Goal: Information Seeking & Learning: Check status

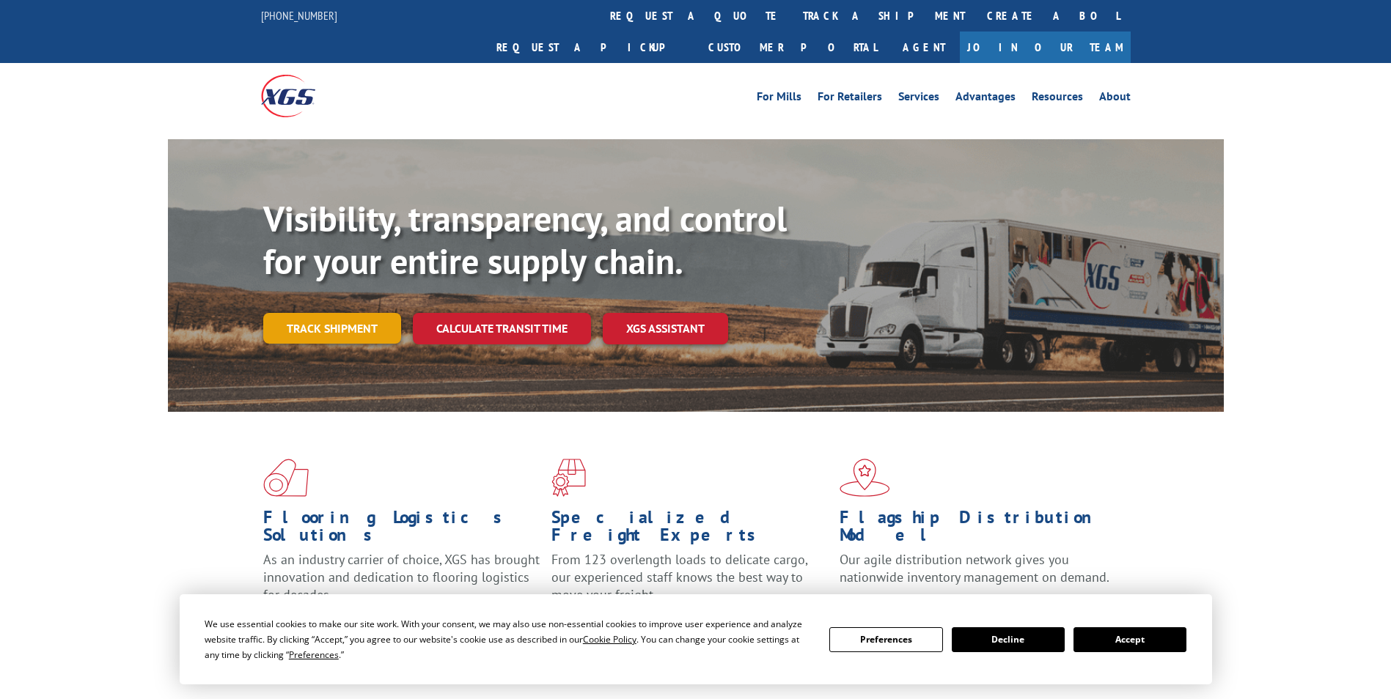
click at [322, 313] on link "Track shipment" at bounding box center [332, 328] width 138 height 31
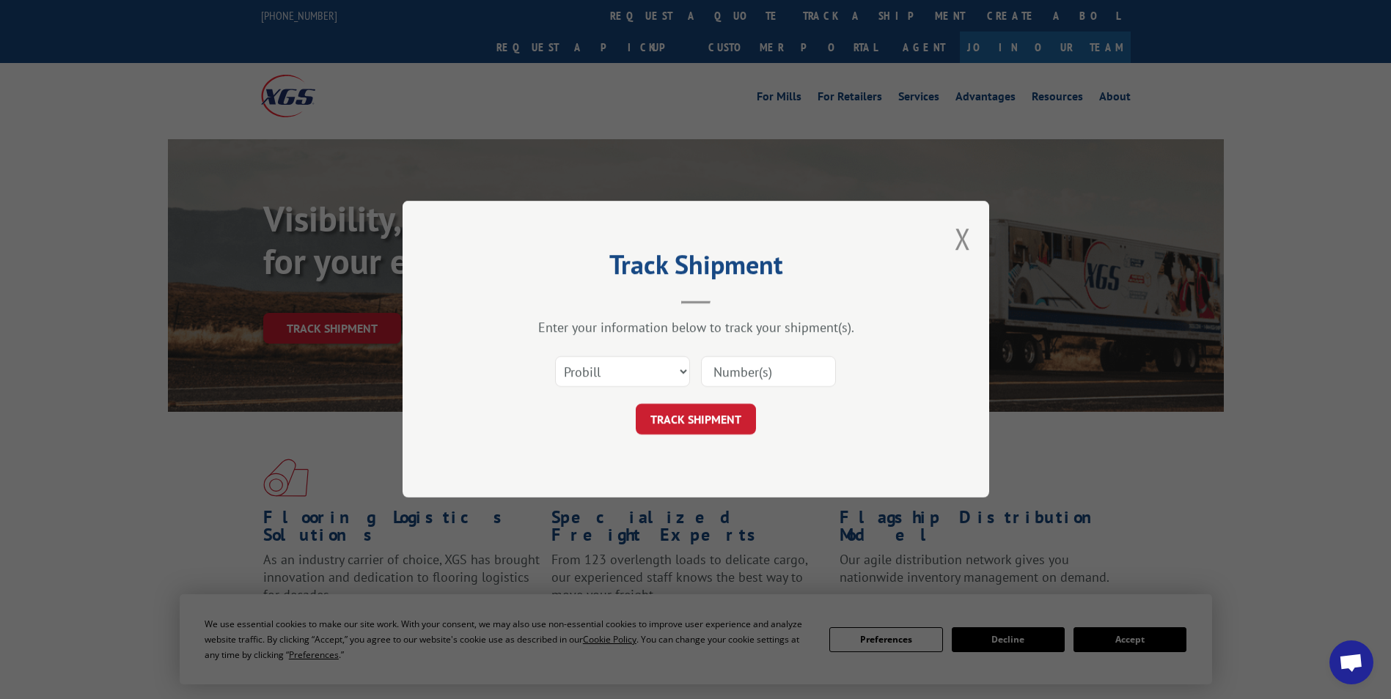
click at [713, 368] on input at bounding box center [768, 372] width 135 height 31
paste input "17472060"
type input "17472060"
click at [681, 425] on button "TRACK SHIPMENT" at bounding box center [696, 420] width 120 height 31
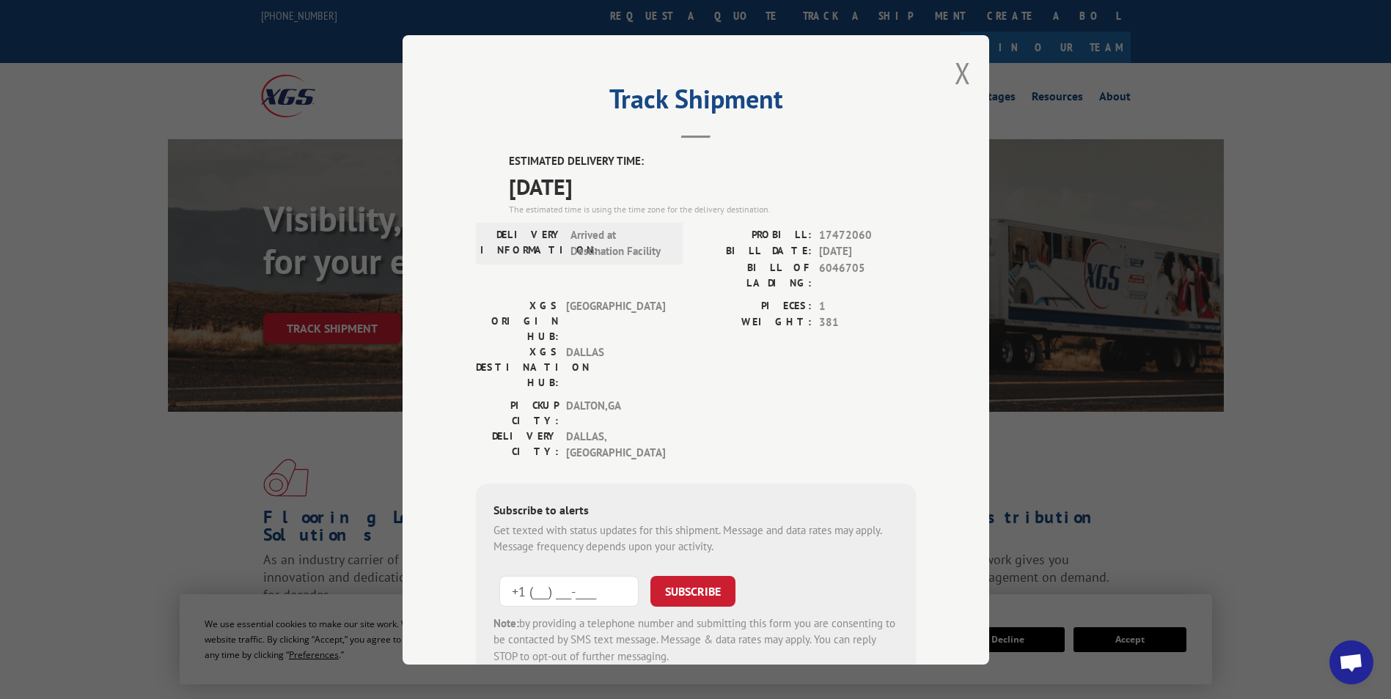
click at [504, 575] on input "+1 (___) ___-____" at bounding box center [568, 590] width 139 height 31
type input "[PHONE_NUMBER]"
click at [696, 575] on button "SUBSCRIBE" at bounding box center [692, 590] width 85 height 31
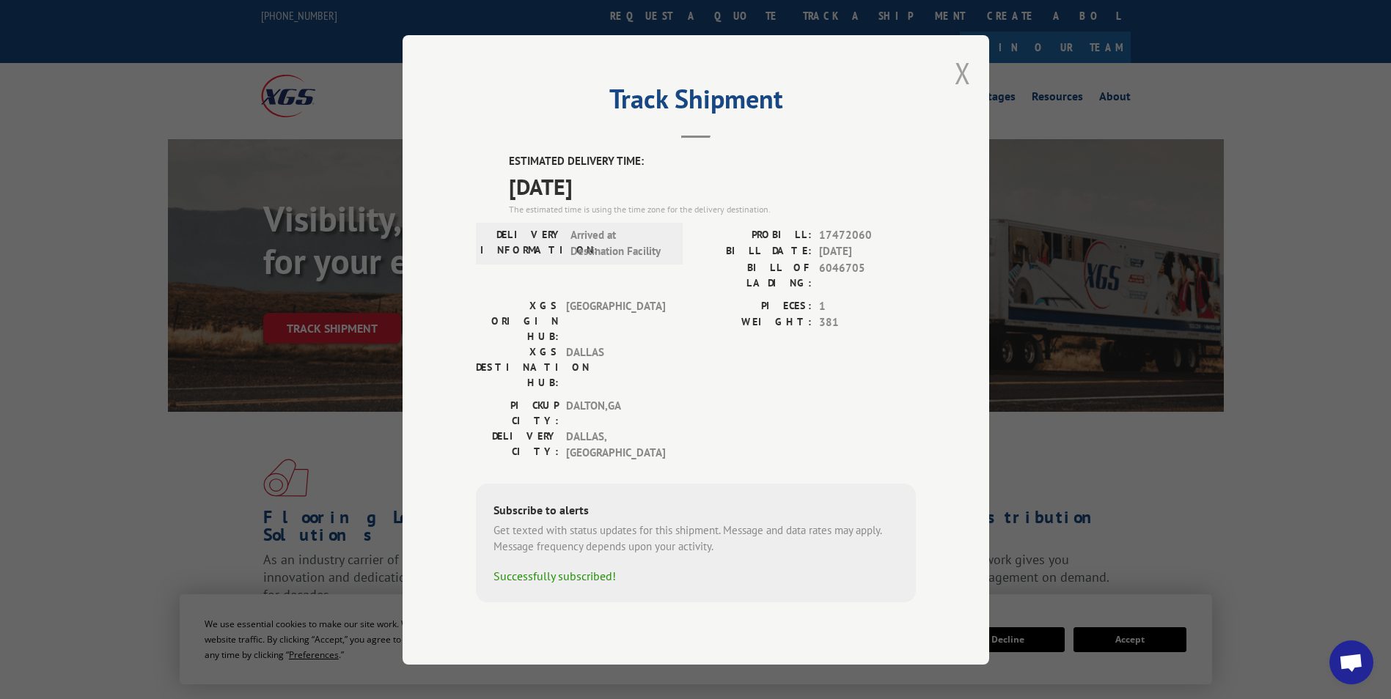
click at [965, 92] on button "Close modal" at bounding box center [962, 73] width 16 height 39
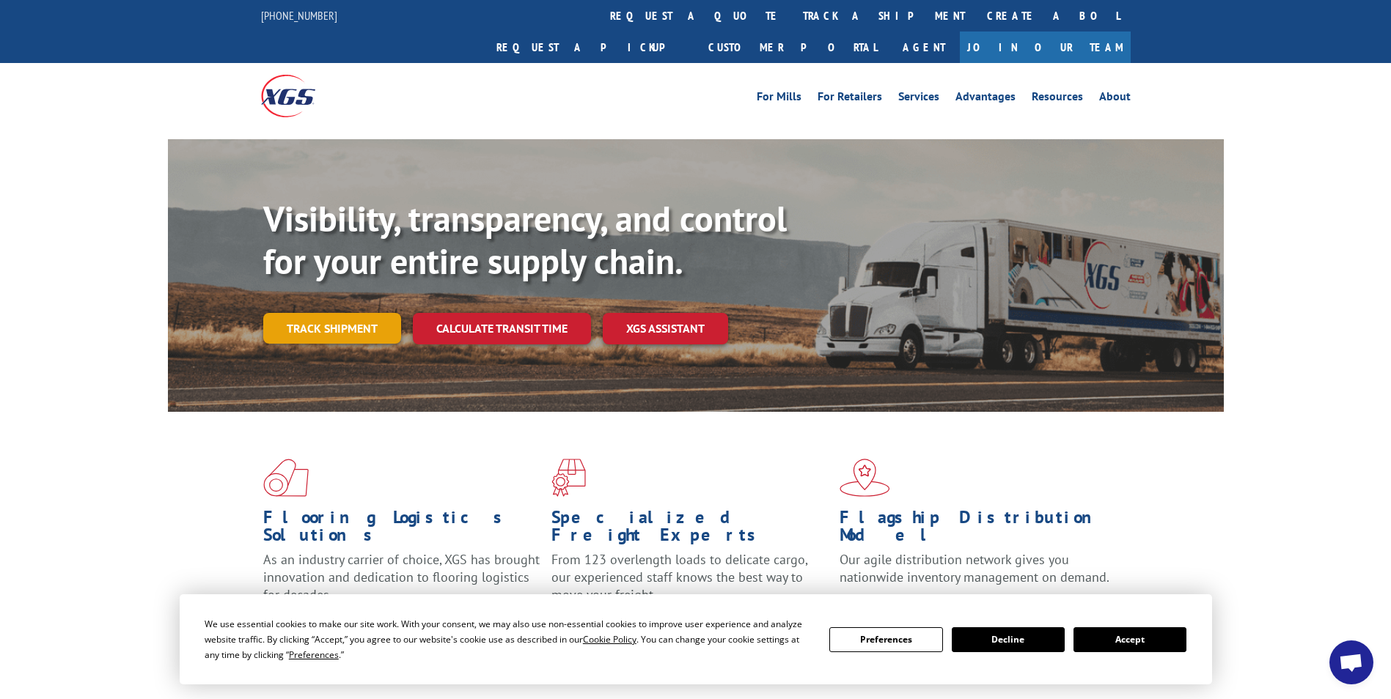
click at [353, 313] on link "Track shipment" at bounding box center [332, 328] width 138 height 31
